Goal: Find specific page/section: Find specific page/section

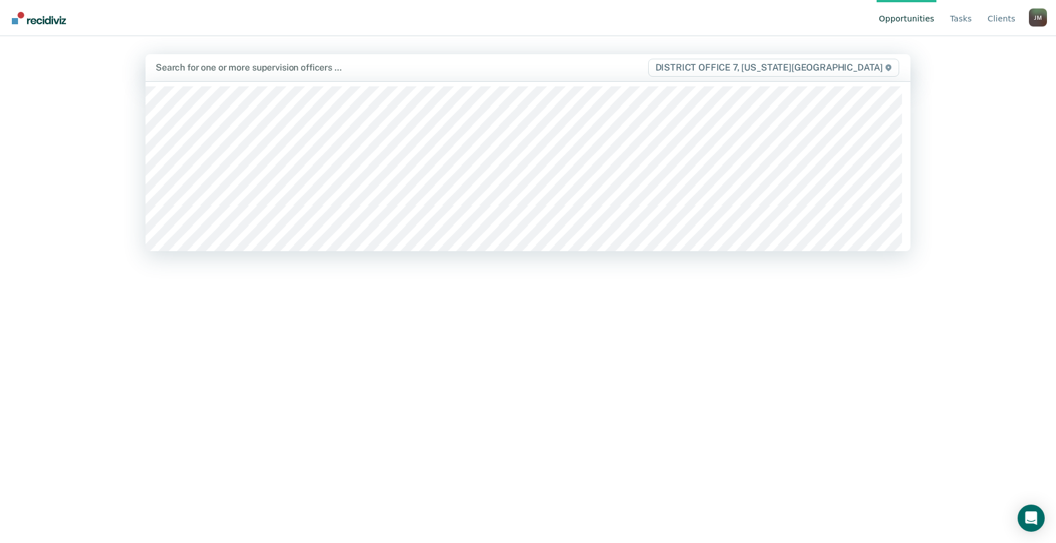
click at [229, 75] on div "Search for one or more supervision officers …" at bounding box center [402, 67] width 494 height 15
type input "mik"
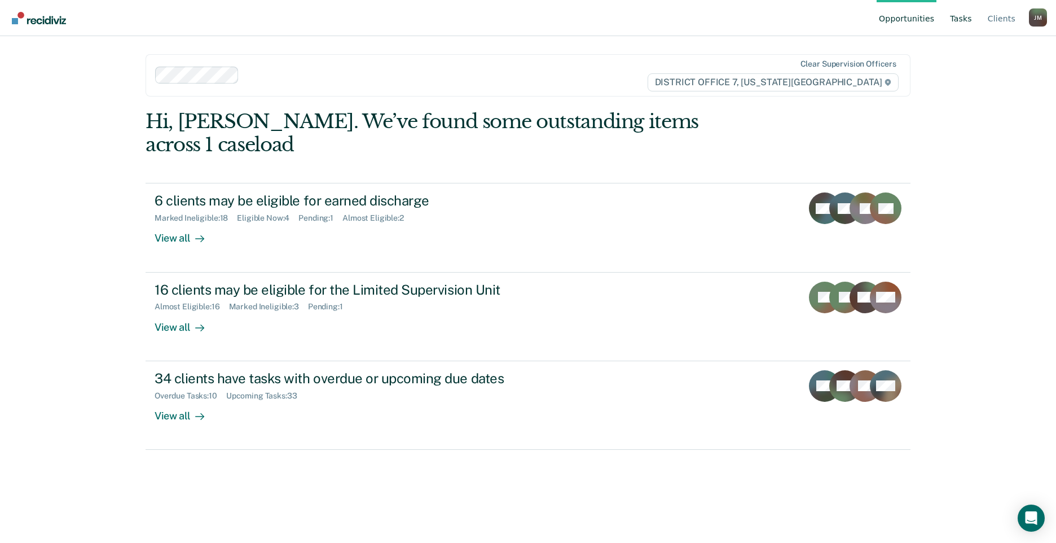
click at [967, 16] on link "Tasks" at bounding box center [961, 18] width 27 height 36
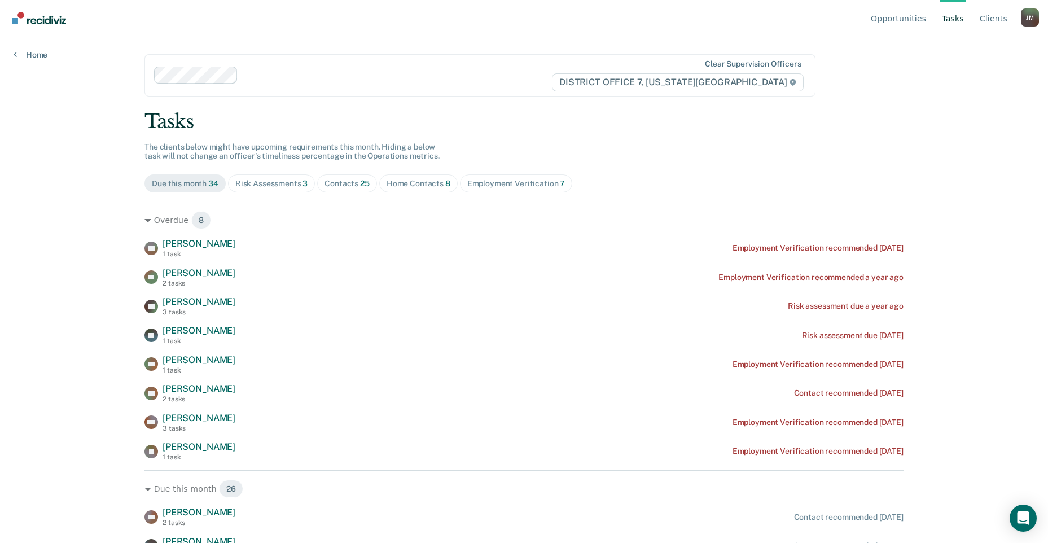
click at [391, 185] on div "Home Contacts 8" at bounding box center [418, 184] width 64 height 10
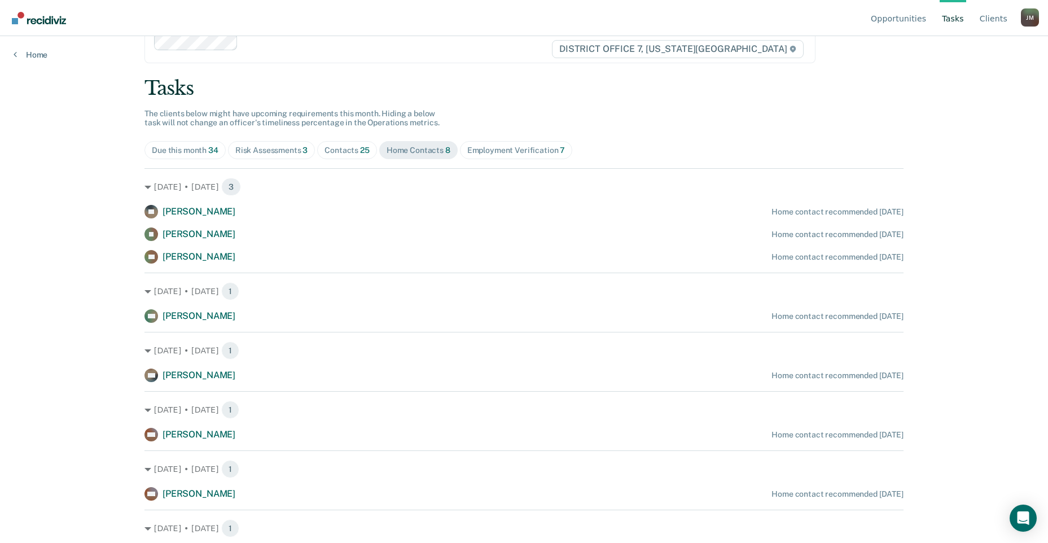
scroll to position [50, 0]
